Goal: Subscribe to service/newsletter

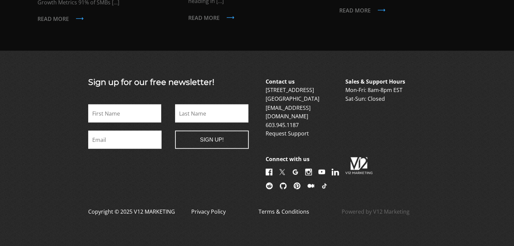
scroll to position [1183, 0]
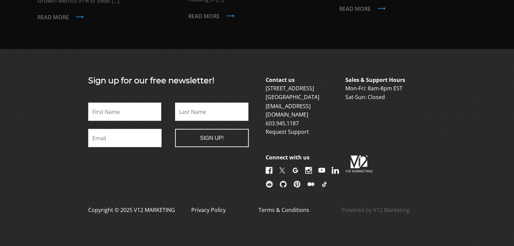
click at [139, 104] on input "First" at bounding box center [124, 112] width 73 height 18
type input "[PERSON_NAME]"
click at [122, 129] on input "Email *" at bounding box center [125, 138] width 74 height 18
type input "[EMAIL_ADDRESS][DOMAIN_NAME]"
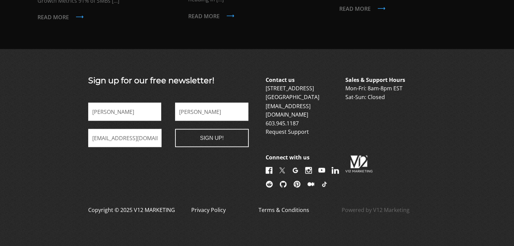
click at [223, 132] on input "Sign Up!" at bounding box center [212, 138] width 74 height 18
click at [208, 129] on input "Sign Up!" at bounding box center [212, 138] width 74 height 18
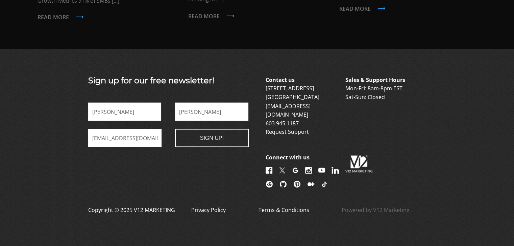
click at [208, 129] on input "Sign Up!" at bounding box center [212, 138] width 74 height 18
click at [96, 149] on div "Sign up for our free newsletter! Name * [PERSON_NAME] First Name * [PERSON_NAME…" at bounding box center [168, 133] width 160 height 114
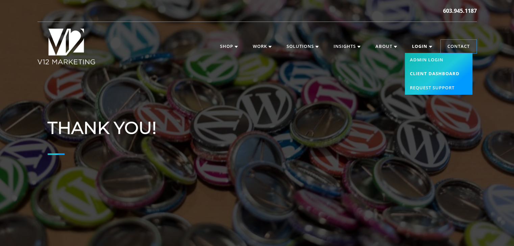
click at [427, 75] on link "Client Dashboard" at bounding box center [438, 74] width 68 height 14
